Goal: Contribute content

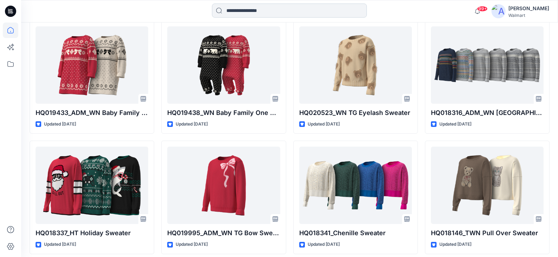
scroll to position [7036, 0]
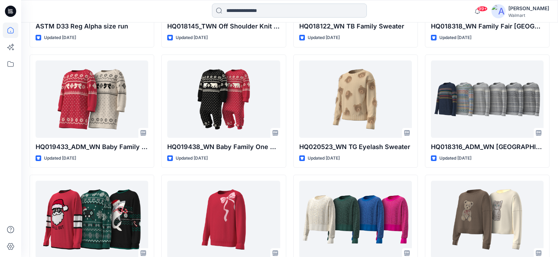
click at [256, 13] on input at bounding box center [289, 11] width 155 height 14
paste input "********"
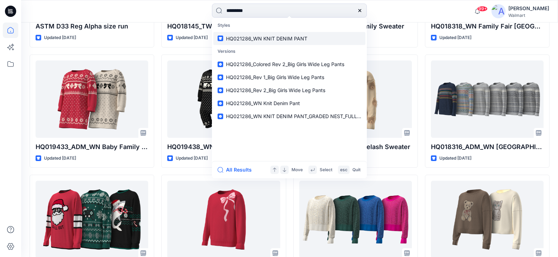
type input "********"
click at [290, 33] on link "HQ021286_WN KNIT DENIM PANT" at bounding box center [289, 38] width 152 height 13
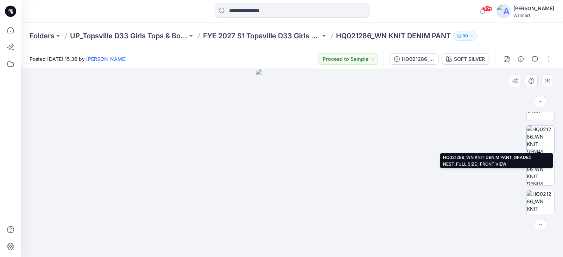
scroll to position [120, 0]
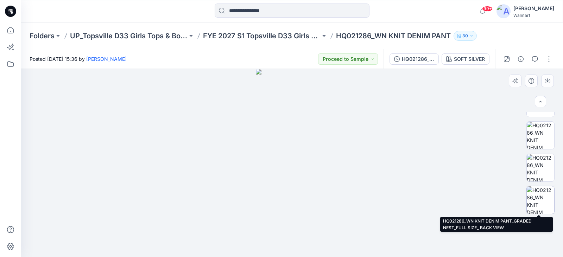
click at [542, 193] on img at bounding box center [540, 199] width 27 height 27
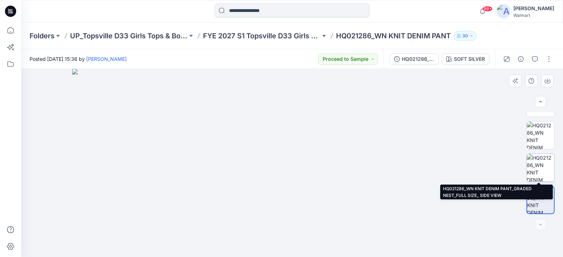
click at [543, 178] on img at bounding box center [540, 167] width 27 height 27
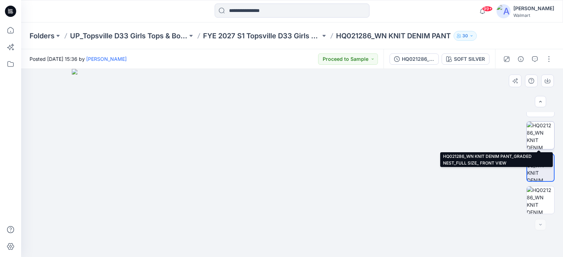
click at [536, 134] on img at bounding box center [540, 135] width 27 height 27
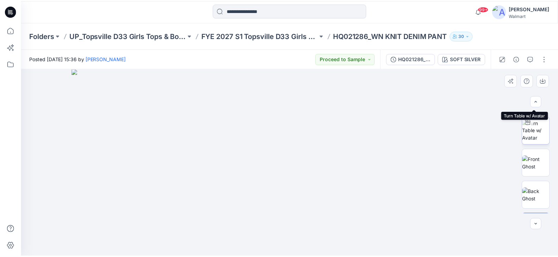
scroll to position [70, 0]
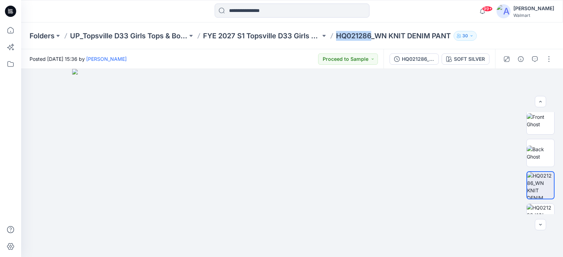
drag, startPoint x: 372, startPoint y: 35, endPoint x: 339, endPoint y: 35, distance: 33.8
click at [338, 35] on p "HQ021286_WN KNIT DENIM PANT" at bounding box center [393, 36] width 115 height 10
copy p "HQ021286"
click at [27, 80] on div at bounding box center [292, 163] width 542 height 188
copy p "HQ021286"
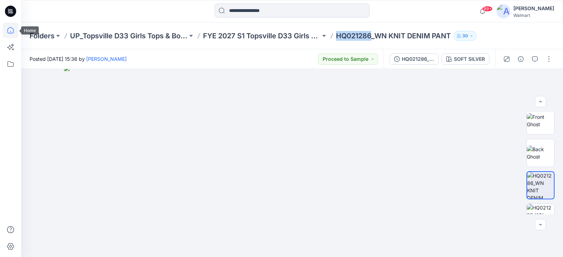
click at [10, 24] on icon at bounding box center [10, 30] width 15 height 15
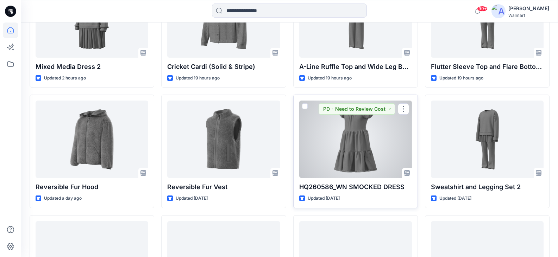
scroll to position [246, 0]
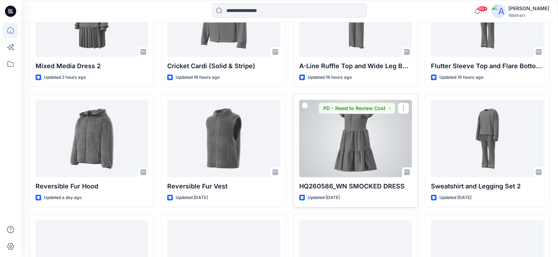
click at [369, 146] on div at bounding box center [355, 138] width 113 height 77
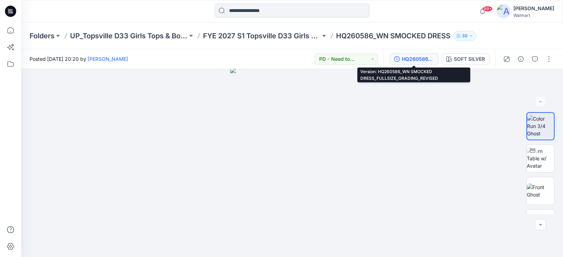
click at [427, 61] on div "HQ260586_WN SMOCKED DRESS_FULLSIZE_GRADING_REVISED" at bounding box center [418, 59] width 32 height 8
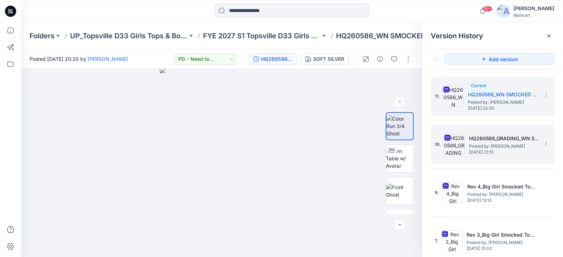
click at [494, 152] on span "Wednesday, September 17, 2025 21:13" at bounding box center [504, 152] width 70 height 5
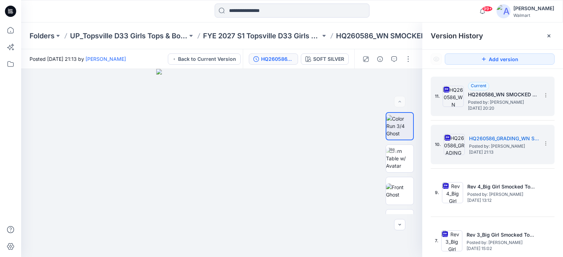
click at [512, 101] on span "Posted by: Areli Garsia" at bounding box center [503, 102] width 70 height 7
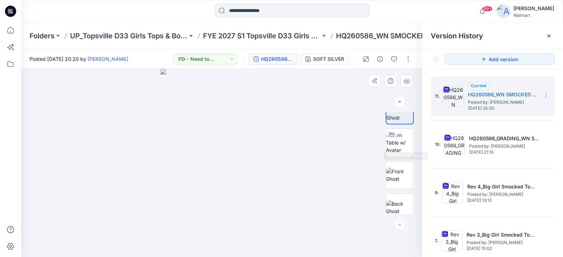
scroll to position [23, 0]
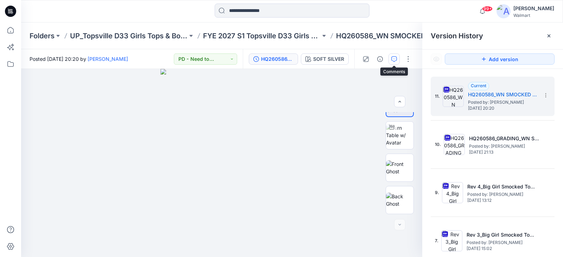
click at [394, 61] on icon "button" at bounding box center [394, 59] width 6 height 6
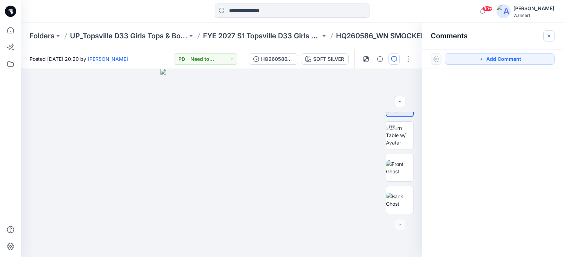
click at [552, 35] on button "button" at bounding box center [548, 35] width 11 height 11
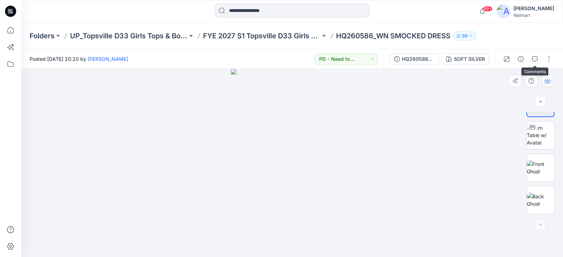
drag, startPoint x: 537, startPoint y: 59, endPoint x: 542, endPoint y: 80, distance: 21.3
click at [542, 80] on div "Posted Wednesday, October 01, 2025 20:20 by Areli Garsia PD - Need to Review Co…" at bounding box center [292, 153] width 542 height 208
click at [550, 55] on button "button" at bounding box center [548, 58] width 11 height 11
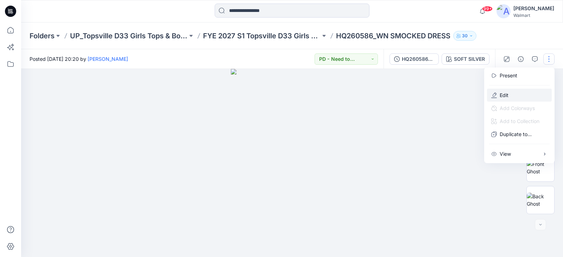
click at [504, 97] on p "Edit" at bounding box center [504, 94] width 9 height 7
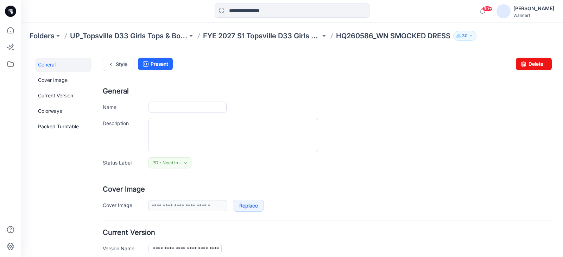
type input "**********"
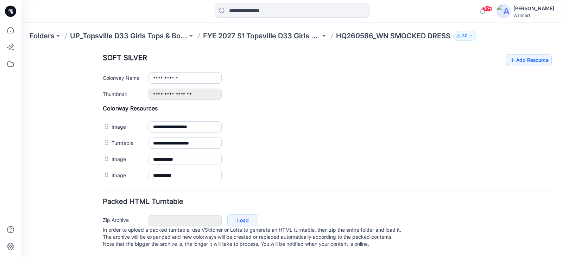
scroll to position [284, 0]
click at [521, 54] on link "Add Resource" at bounding box center [529, 60] width 46 height 12
drag, startPoint x: 337, startPoint y: 37, endPoint x: 373, endPoint y: 37, distance: 35.5
click at [373, 37] on p "HQ260586_WN SMOCKED DRESS" at bounding box center [393, 36] width 114 height 10
copy p "HQ260586"
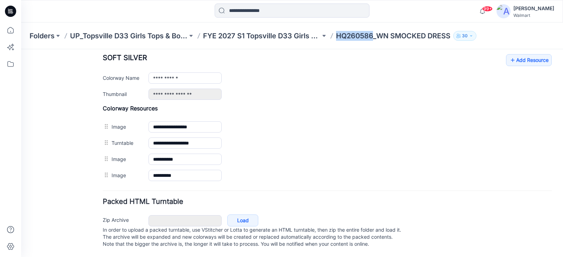
copy p "HQ260586"
